Goal: Task Accomplishment & Management: Manage account settings

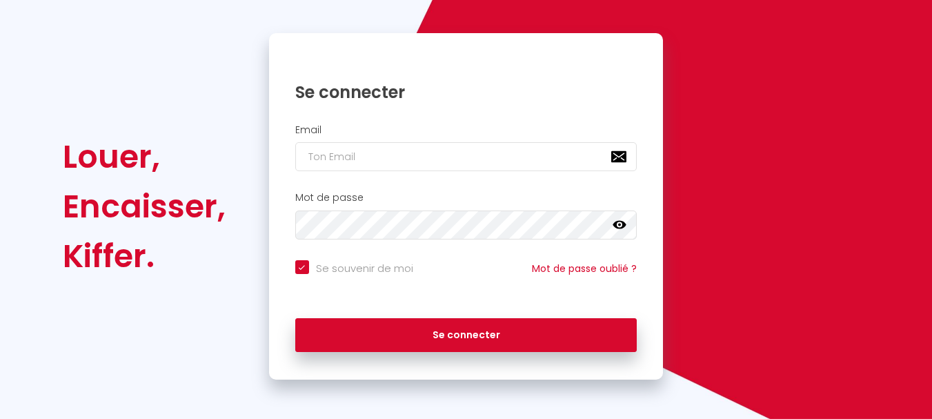
scroll to position [117, 0]
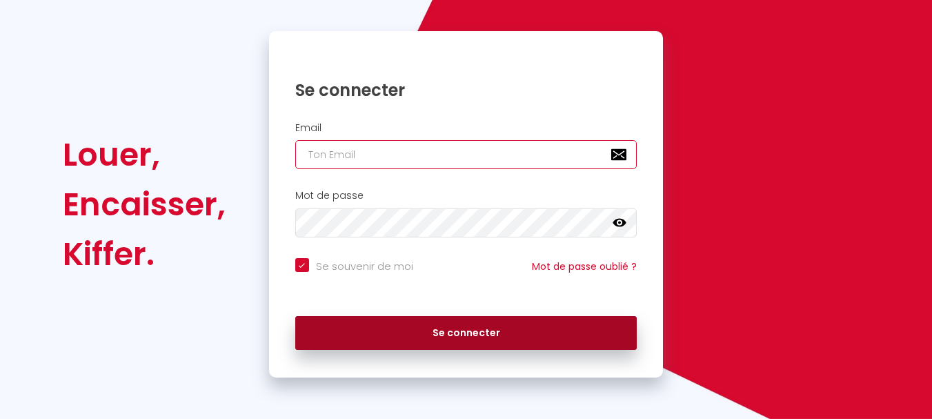
type input "[EMAIL_ADDRESS][DOMAIN_NAME]"
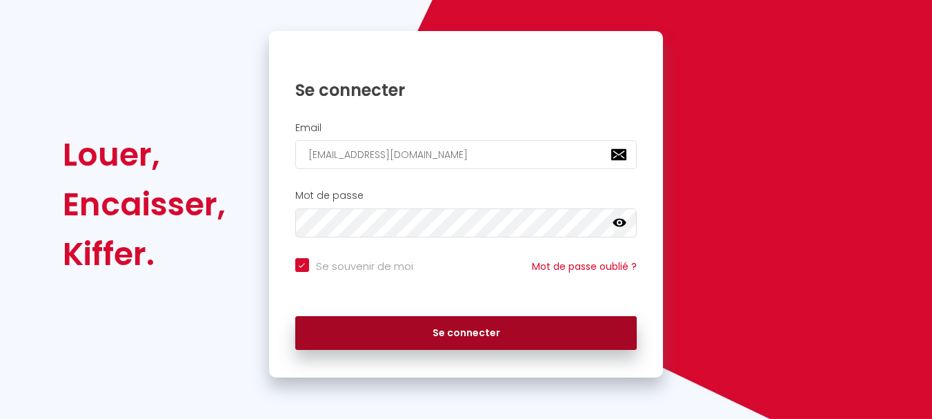
click at [383, 319] on button "Se connecter" at bounding box center [466, 333] width 342 height 34
checkbox input "true"
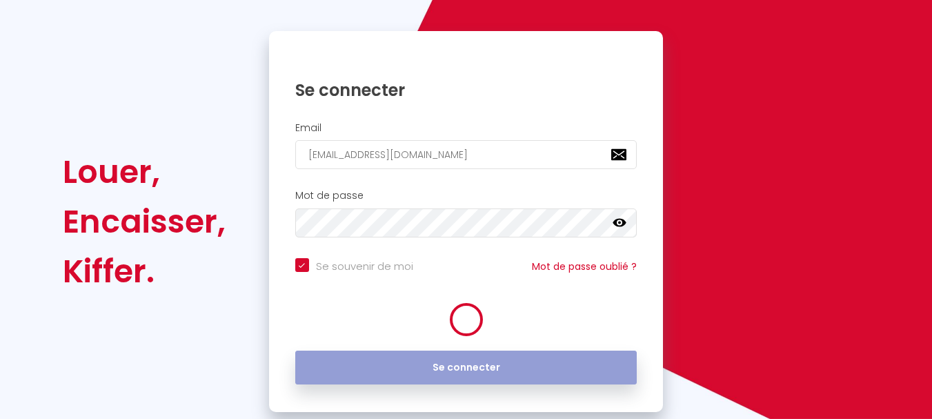
scroll to position [0, 0]
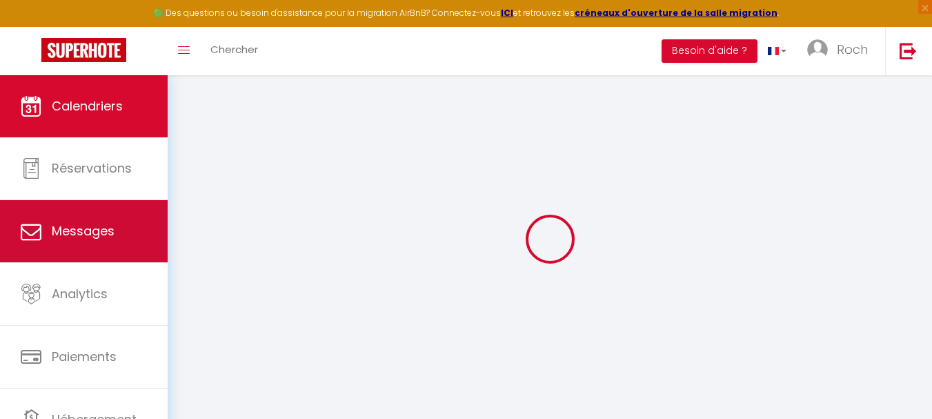
select select
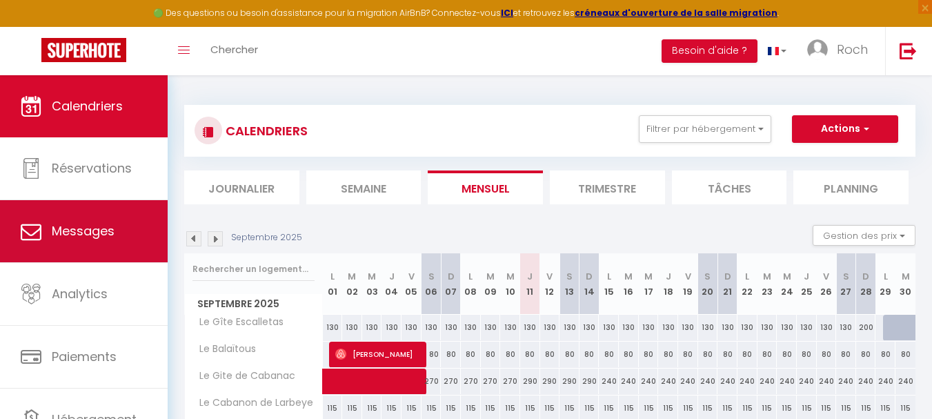
select select
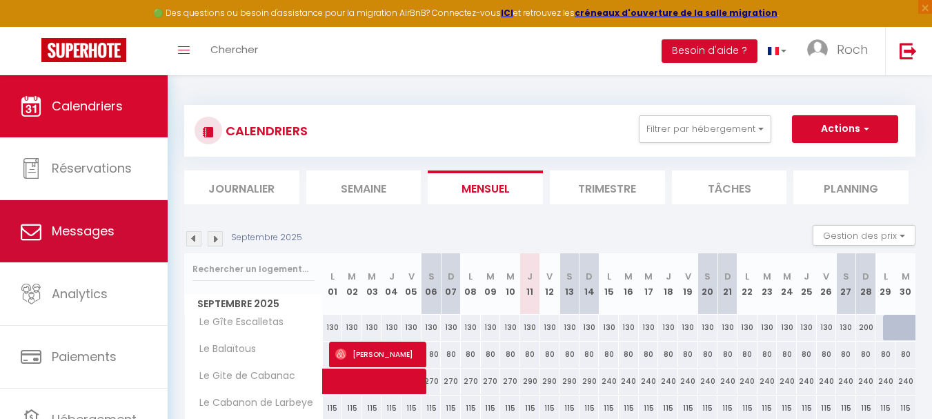
select select
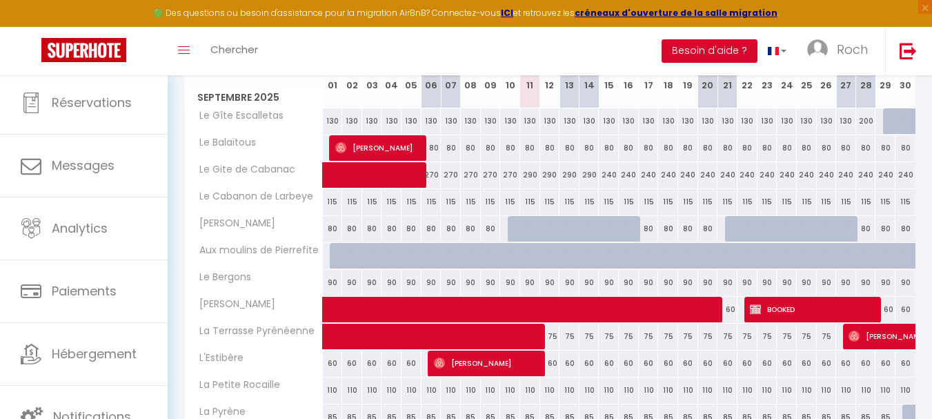
scroll to position [207, 0]
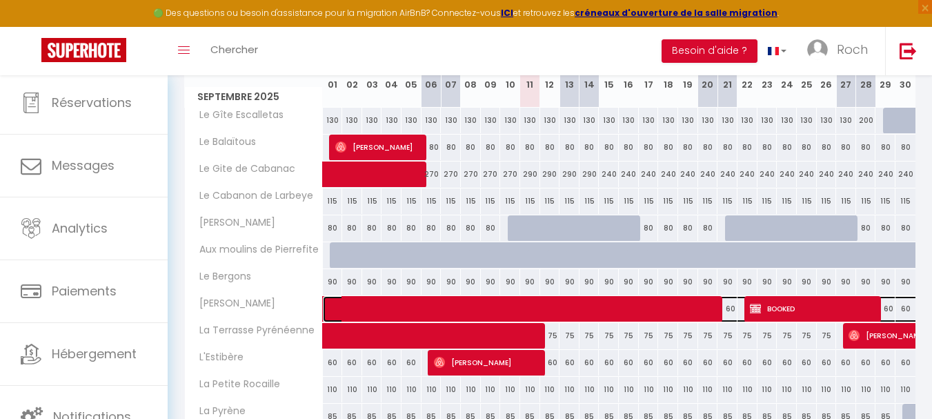
click at [644, 308] on span at bounding box center [652, 309] width 634 height 26
select select "OK"
select select "KO"
select select "0"
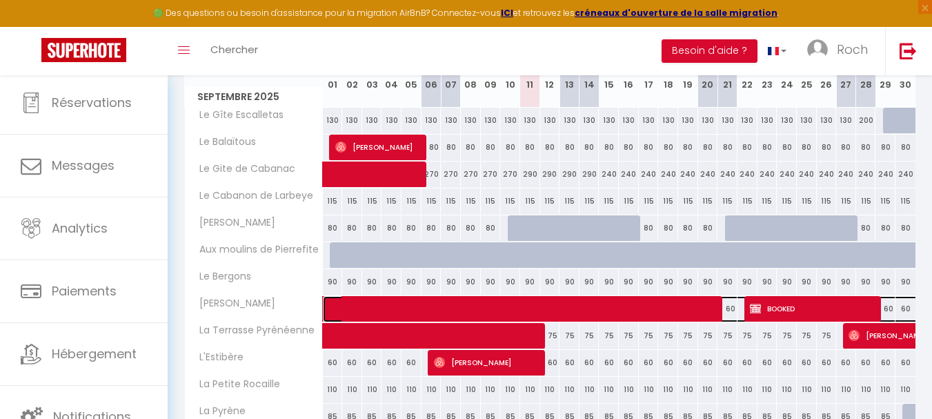
select select "1"
select select
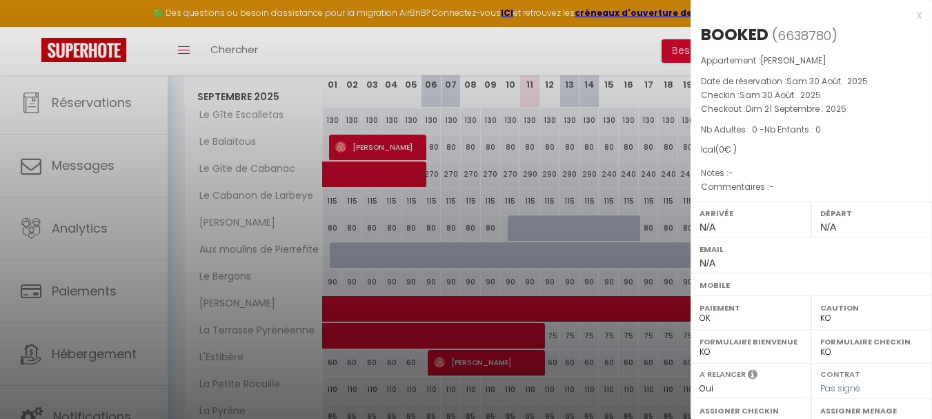
click at [628, 344] on div at bounding box center [466, 209] width 932 height 419
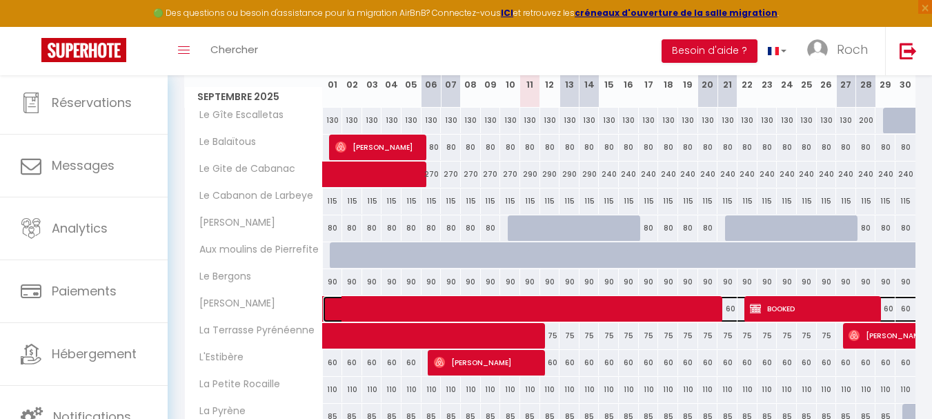
click at [537, 312] on span at bounding box center [652, 309] width 634 height 26
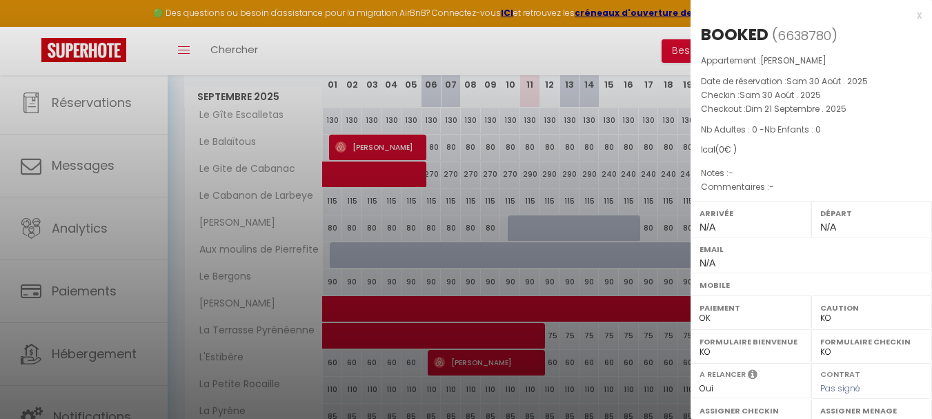
click at [563, 315] on div at bounding box center [466, 209] width 932 height 419
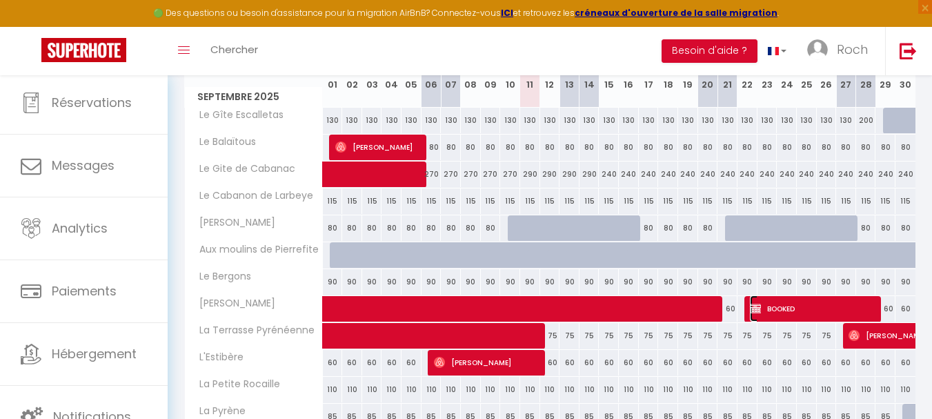
click at [753, 307] on img at bounding box center [755, 308] width 11 height 11
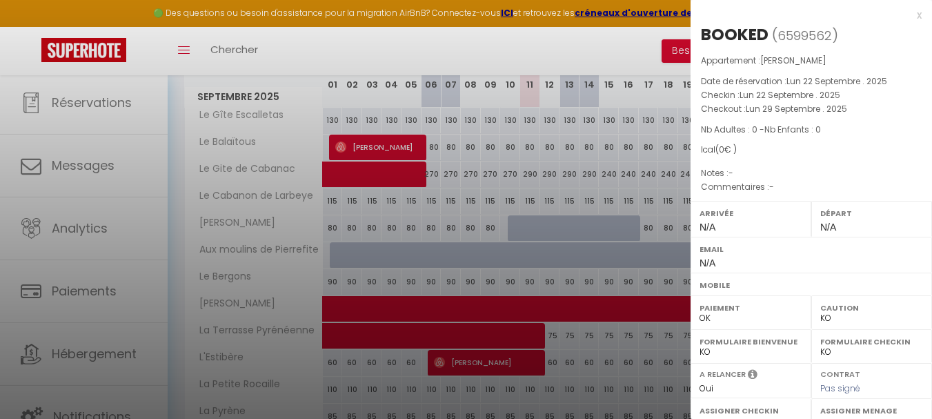
click at [171, 341] on div at bounding box center [466, 209] width 932 height 419
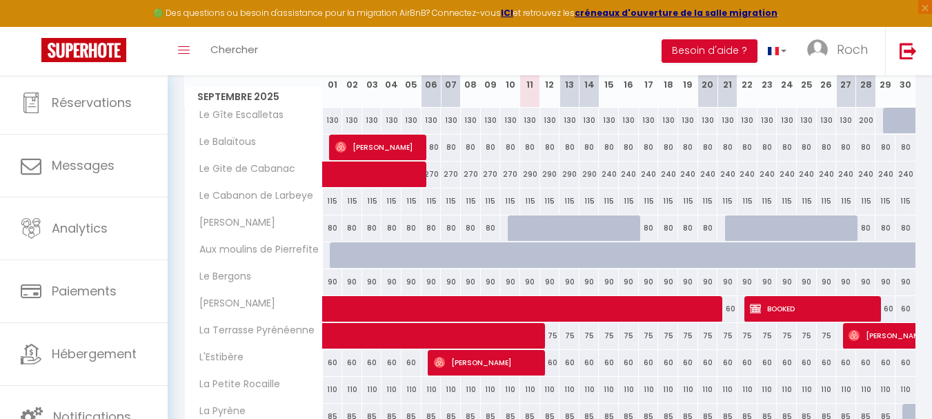
click at [181, 345] on div "CALENDRIERS Filtrer par hébergement Tous Le Gîte Escalletas Le Balaïtous Le Git…" at bounding box center [550, 258] width 764 height 781
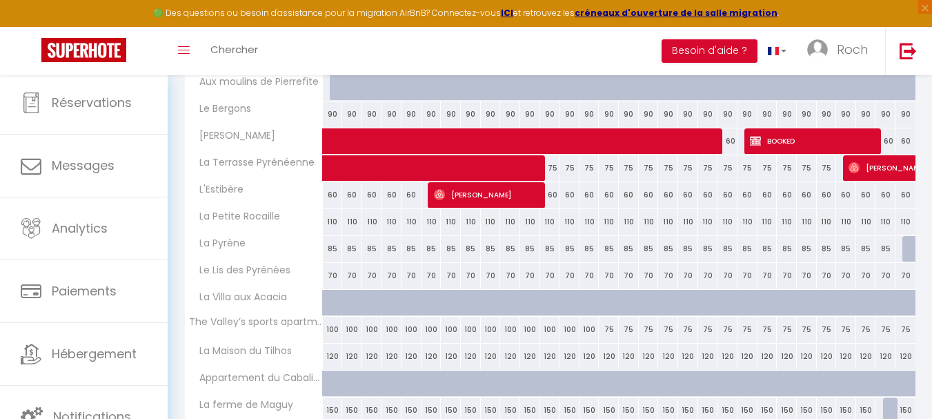
scroll to position [437, 0]
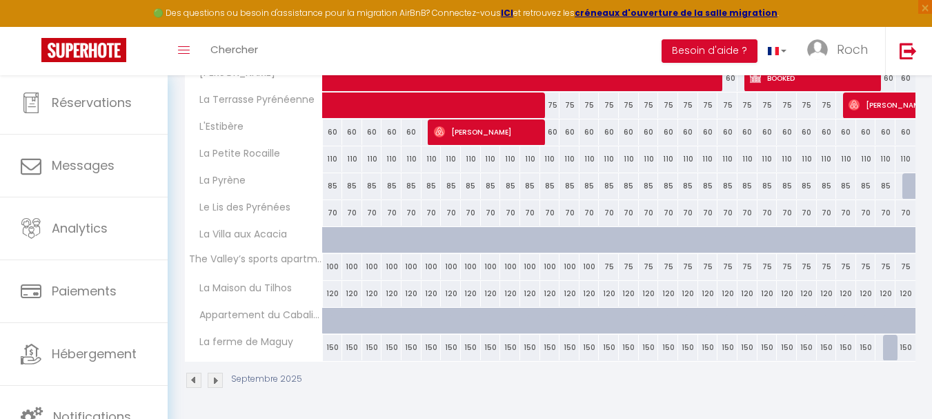
click at [209, 376] on img at bounding box center [215, 379] width 15 height 15
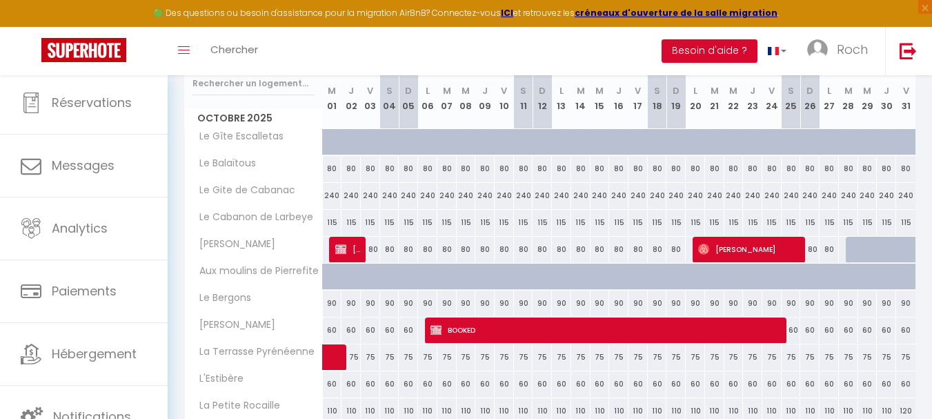
scroll to position [161, 0]
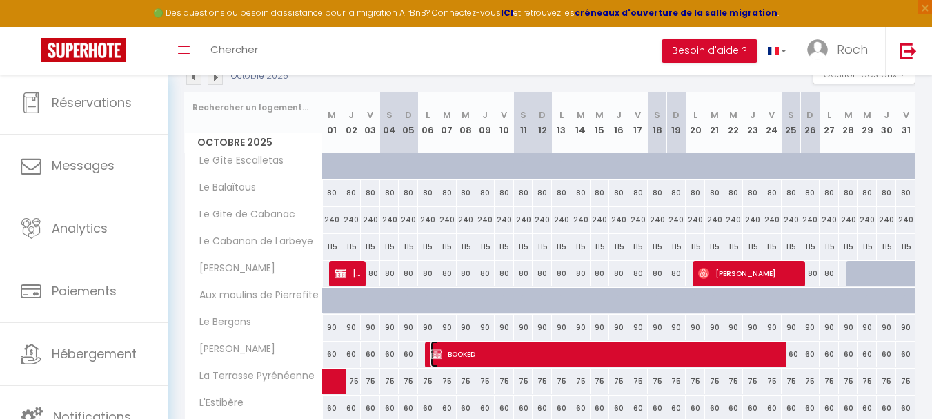
click at [610, 349] on span "BOOKED" at bounding box center [607, 354] width 354 height 26
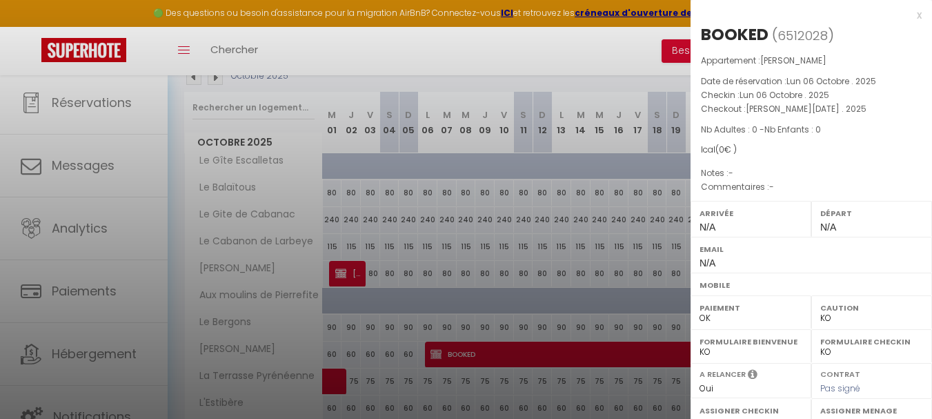
click at [522, 76] on div at bounding box center [466, 209] width 932 height 419
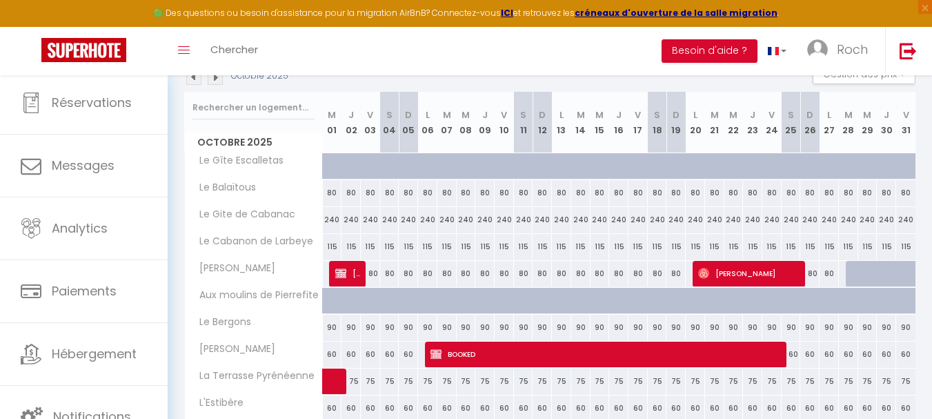
click at [215, 76] on img at bounding box center [215, 77] width 15 height 15
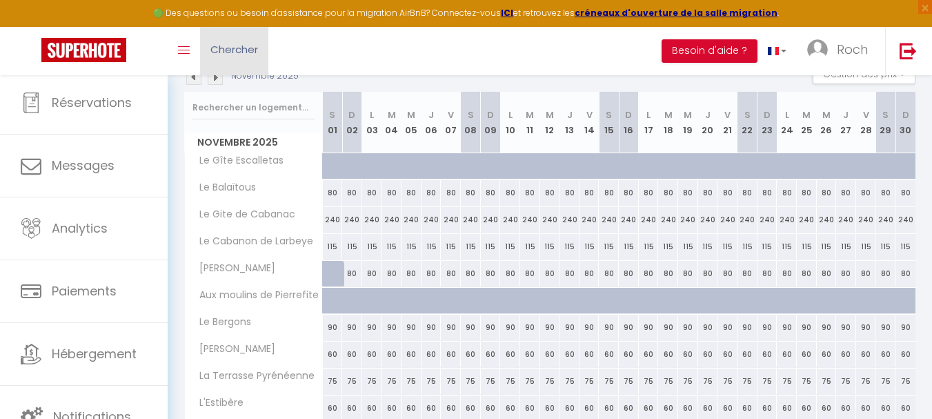
click at [210, 74] on link "Chercher" at bounding box center [234, 51] width 68 height 48
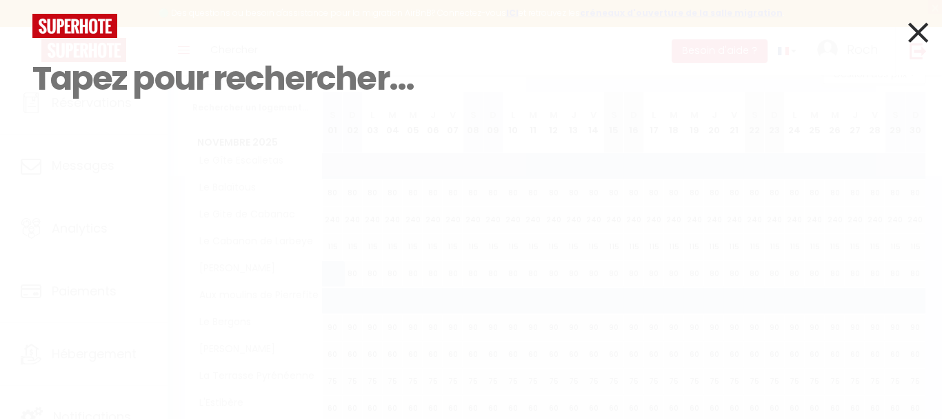
click at [901, 28] on div at bounding box center [471, 26] width 898 height 24
click at [908, 28] on icon at bounding box center [918, 32] width 20 height 34
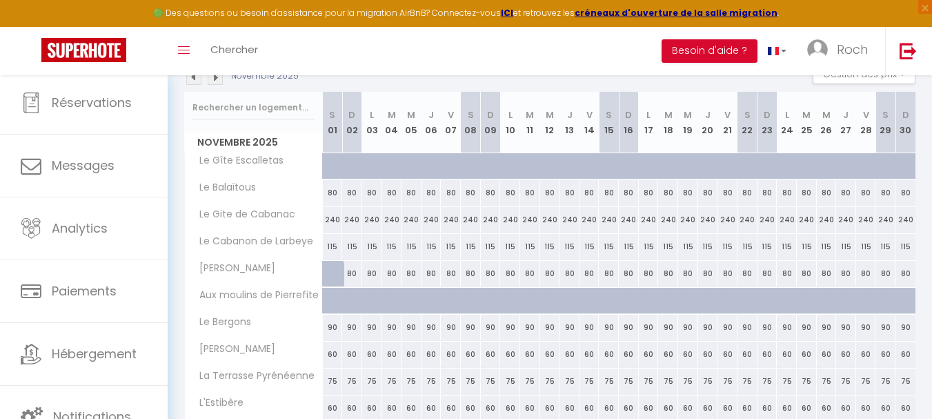
click at [214, 80] on img at bounding box center [215, 77] width 15 height 15
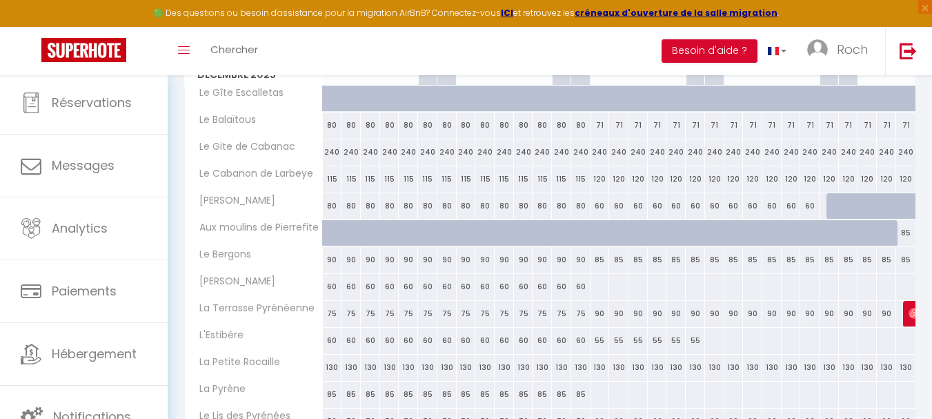
scroll to position [230, 0]
